Goal: Browse casually

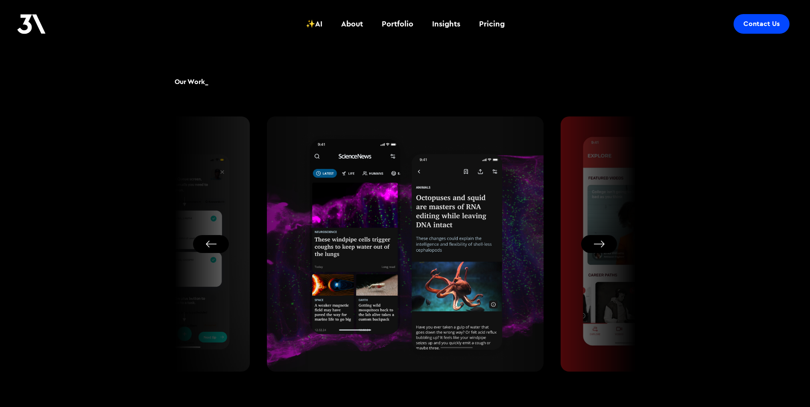
scroll to position [512, 0]
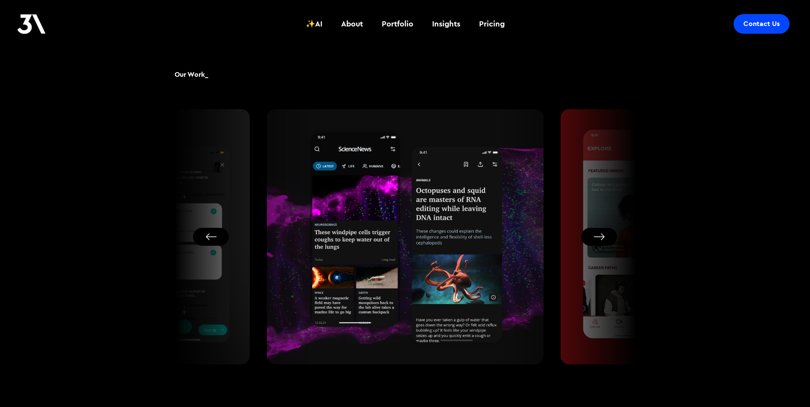
click at [608, 237] on button "Next slide" at bounding box center [599, 237] width 36 height 18
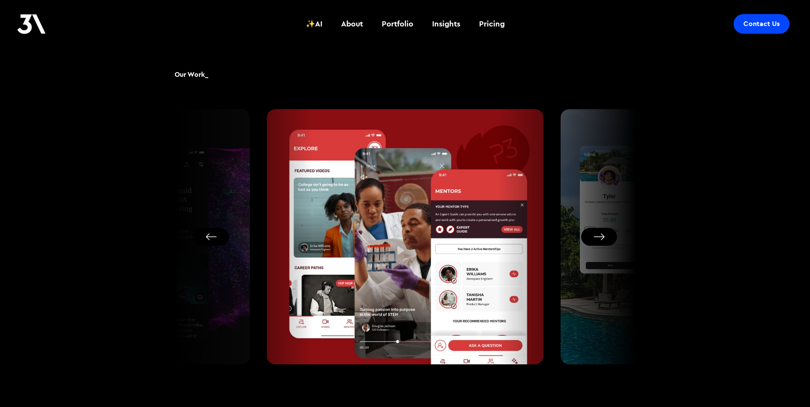
click at [608, 237] on button "Next slide" at bounding box center [599, 237] width 36 height 18
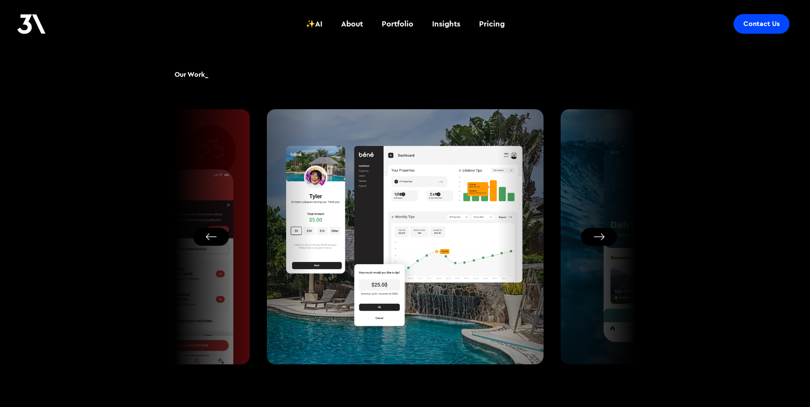
click at [608, 237] on button "Next slide" at bounding box center [599, 237] width 36 height 18
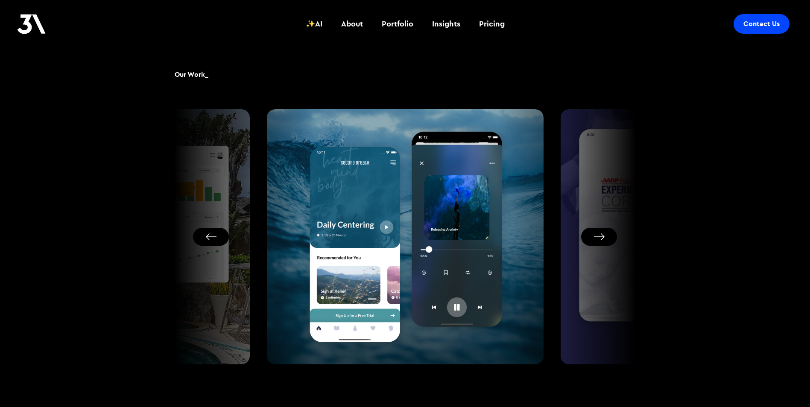
click at [608, 237] on button "Next slide" at bounding box center [599, 237] width 36 height 18
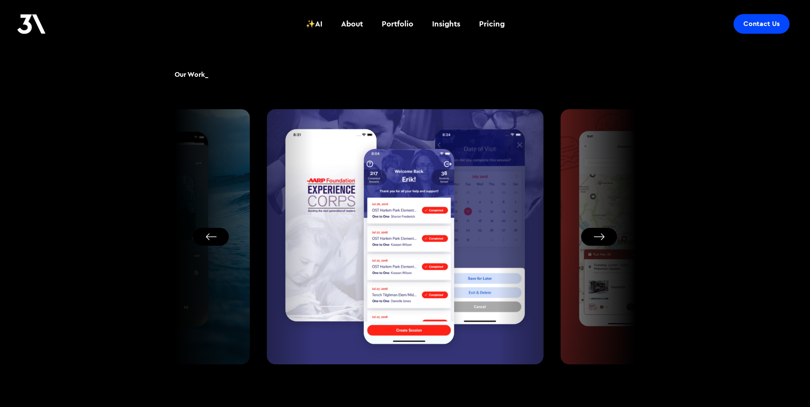
click at [608, 237] on button "Next slide" at bounding box center [599, 237] width 36 height 18
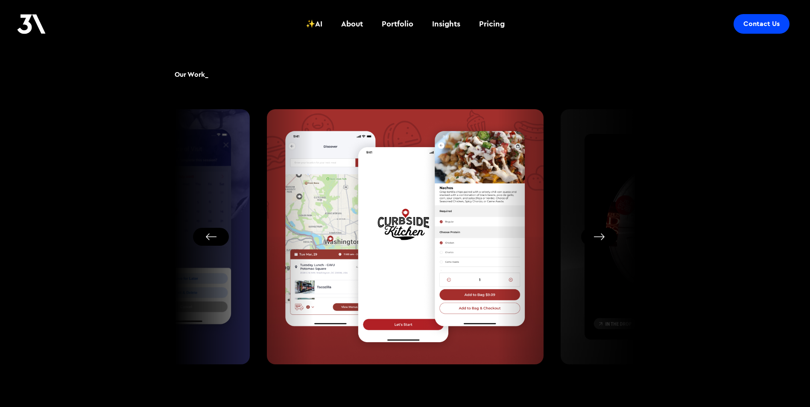
click at [608, 237] on button "Next slide" at bounding box center [599, 237] width 36 height 18
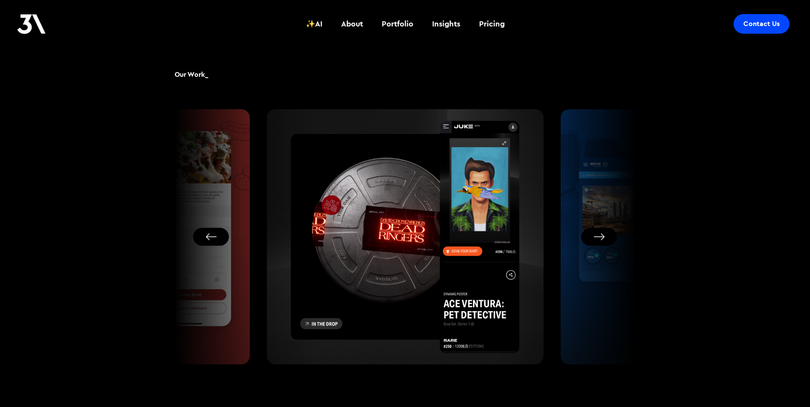
click at [608, 237] on button "Next slide" at bounding box center [599, 237] width 36 height 18
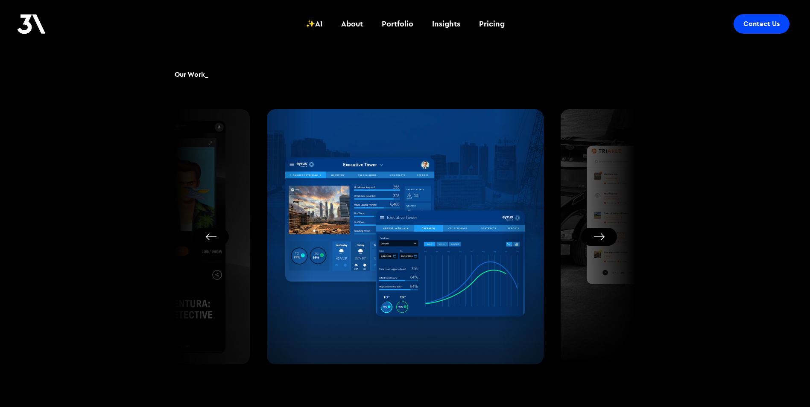
click at [608, 237] on button "Next slide" at bounding box center [599, 237] width 36 height 18
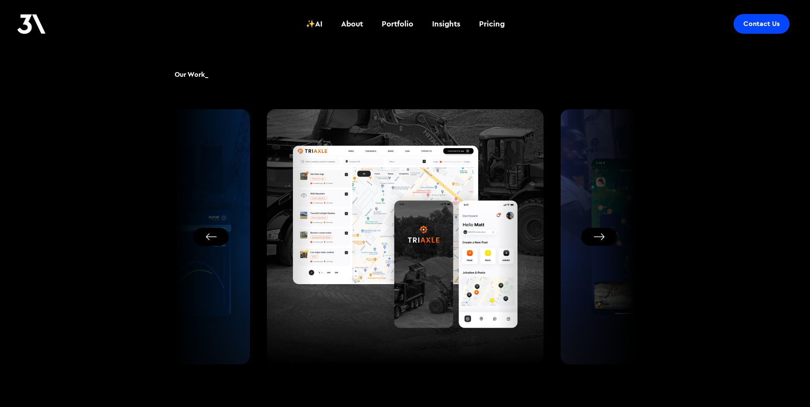
click at [608, 237] on button "Next slide" at bounding box center [599, 237] width 36 height 18
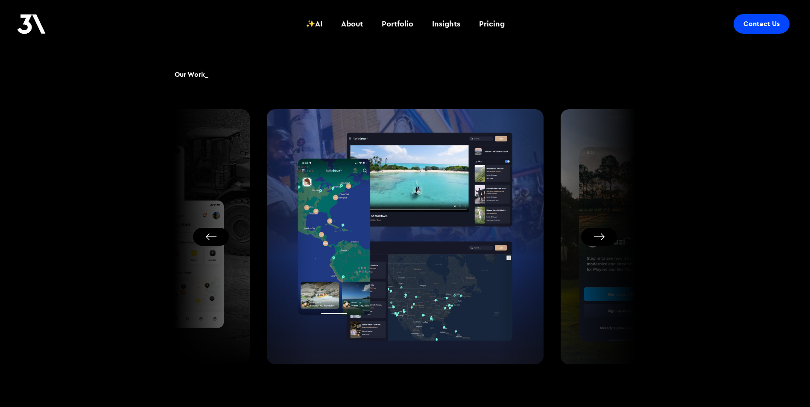
click at [608, 237] on button "Next slide" at bounding box center [599, 237] width 36 height 18
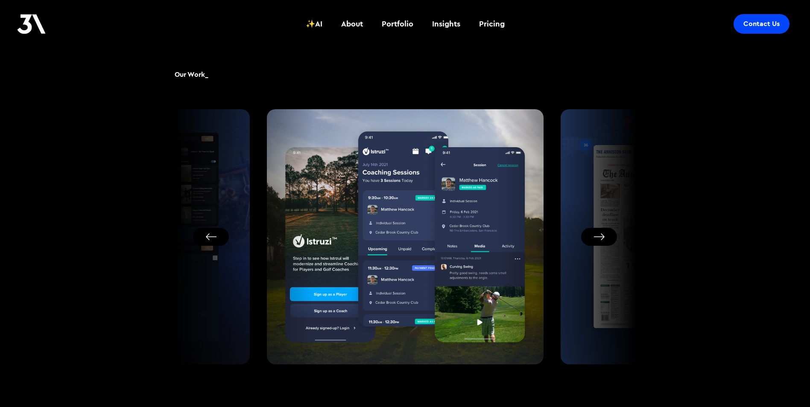
click at [608, 237] on button "Next slide" at bounding box center [599, 237] width 36 height 18
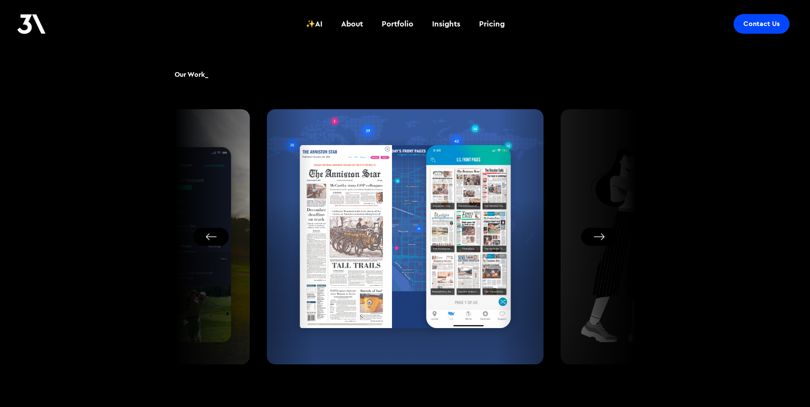
click at [608, 237] on button "Next slide" at bounding box center [599, 237] width 36 height 18
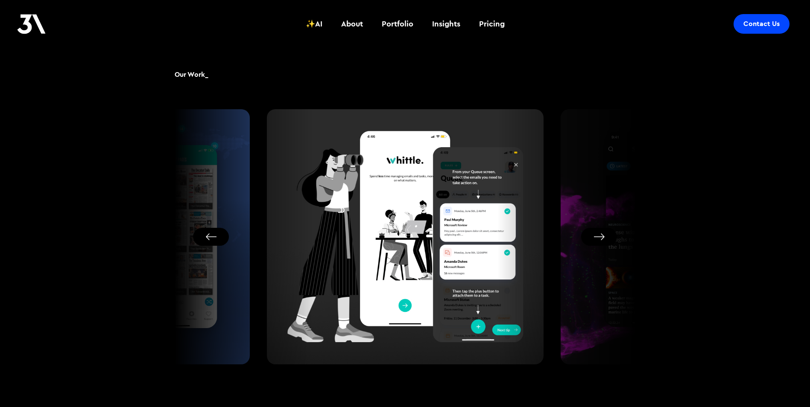
click at [608, 237] on button "Go to first slide" at bounding box center [599, 237] width 36 height 18
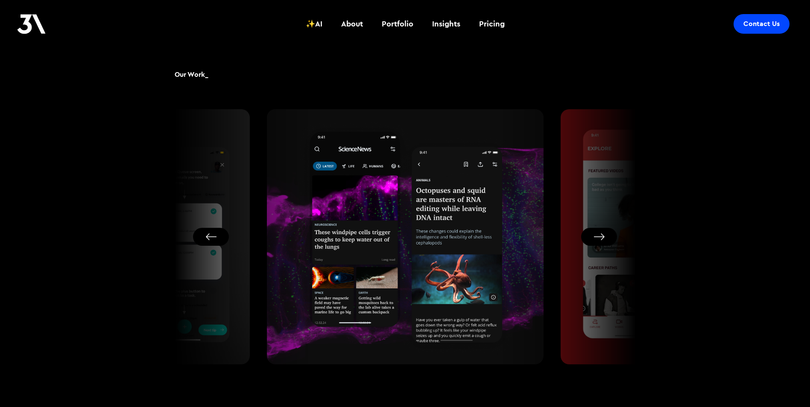
click at [608, 237] on button "Go to first slide" at bounding box center [599, 237] width 36 height 18
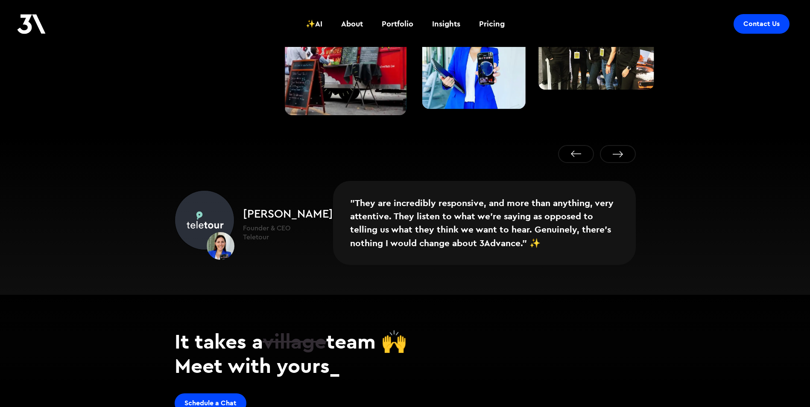
scroll to position [1302, 0]
